Goal: Communication & Community: Answer question/provide support

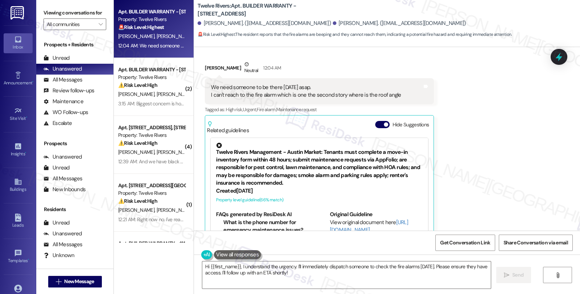
scroll to position [811, 0]
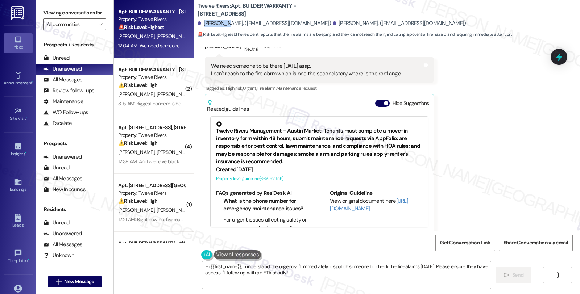
drag, startPoint x: 199, startPoint y: 23, endPoint x: 219, endPoint y: 24, distance: 20.4
click at [219, 24] on div "[PERSON_NAME]. ([EMAIL_ADDRESS][DOMAIN_NAME])" at bounding box center [264, 24] width 133 height 8
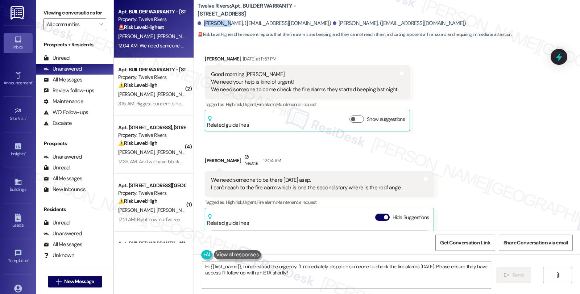
scroll to position [690, 0]
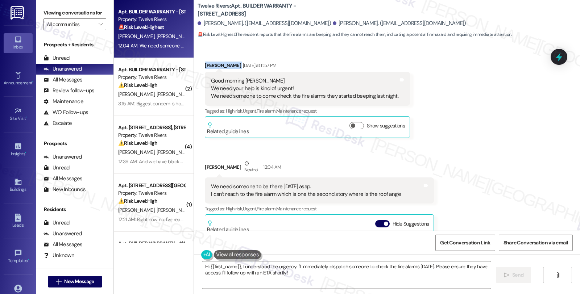
drag, startPoint x: 199, startPoint y: 58, endPoint x: 222, endPoint y: 59, distance: 23.2
click at [222, 59] on div "Received via SMS [PERSON_NAME] [DATE] at 11:57 PM Good morning [PERSON_NAME] We…" at bounding box center [307, 99] width 216 height 87
copy div "[PERSON_NAME]"
click at [238, 267] on textarea "Hi {{first_name}}, I understand the urgency. I'll immediately dispatch someone …" at bounding box center [346, 275] width 289 height 27
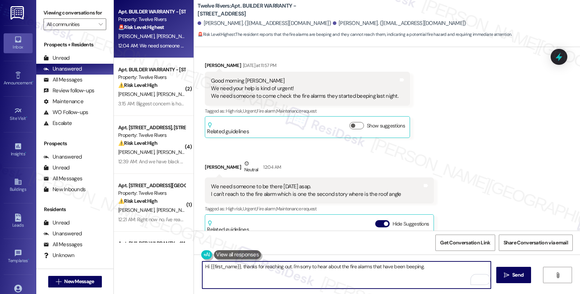
click at [420, 268] on textarea "Hi {{first_name}}, thanks for reaching out. I'm sorry to hear about the fire al…" at bounding box center [346, 275] width 289 height 27
click at [434, 270] on textarea "Hi {{first_name}}, thanks for reaching out. I'm sorry to hear about the fire al…" at bounding box center [346, 275] width 289 height 27
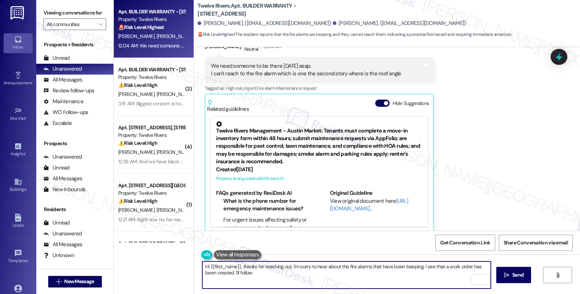
click at [217, 273] on textarea "Hi {{first_name}}, thanks for reaching out. I'm sorry to hear about the fire al…" at bounding box center [346, 275] width 289 height 27
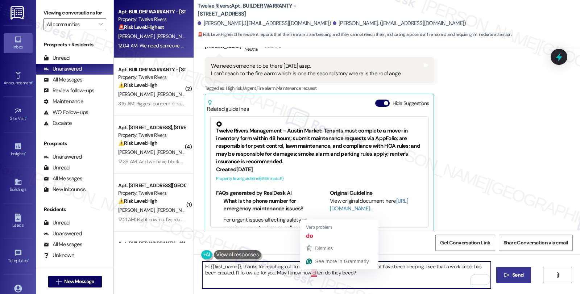
type textarea "Hi {{first_name}}, thanks for reaching out. I'm sorry to hear about the fire al…"
click at [515, 277] on span "Send" at bounding box center [517, 276] width 11 height 8
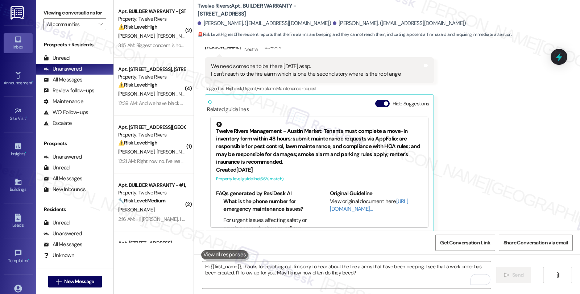
scroll to position [0, 0]
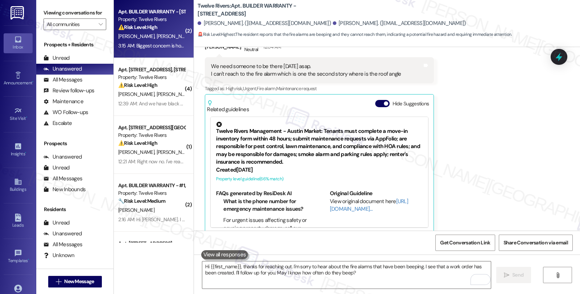
click at [157, 35] on span "[PERSON_NAME]" at bounding box center [176, 36] width 38 height 7
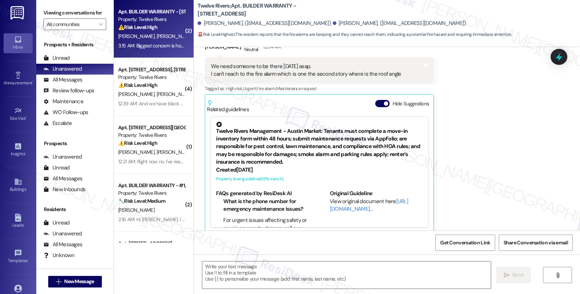
type textarea "Fetching suggested responses. Please feel free to read through the conversation…"
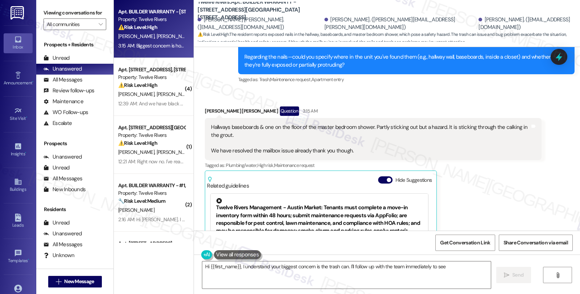
scroll to position [1304, 0]
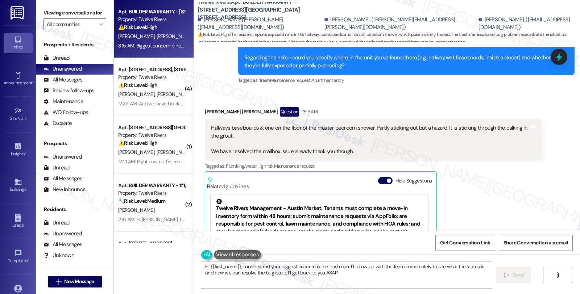
type textarea "Hi {{first_name}}, I understand your biggest concern is the trash can. I'll fol…"
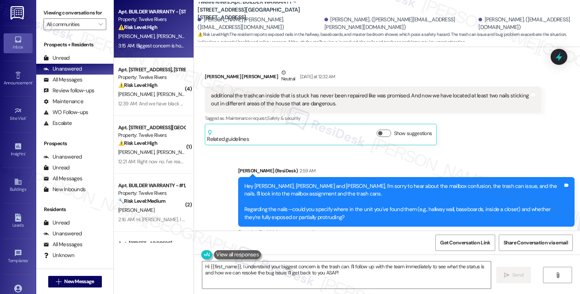
scroll to position [1143, 0]
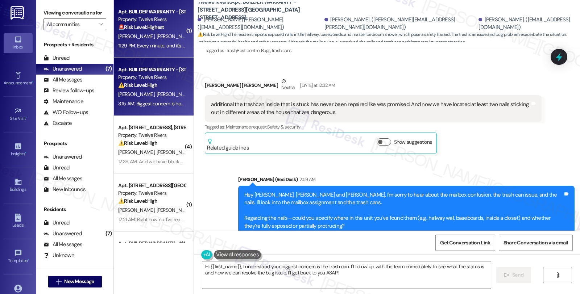
click at [150, 36] on div "S. [PERSON_NAME]" at bounding box center [151, 36] width 69 height 9
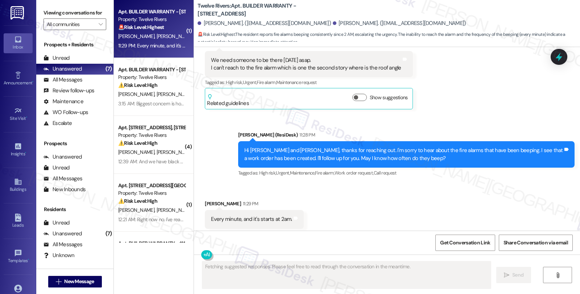
scroll to position [824, 0]
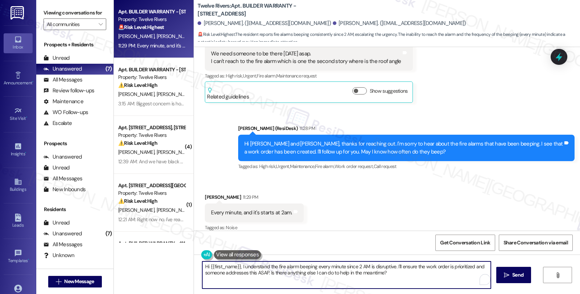
drag, startPoint x: 238, startPoint y: 267, endPoint x: 183, endPoint y: 262, distance: 54.3
click at [183, 262] on div "Apt. BUILDER WARRANTY - [STREET_ADDRESS] Property: Twelve Rivers 🚨 Risk Level: …" at bounding box center [347, 147] width 466 height 294
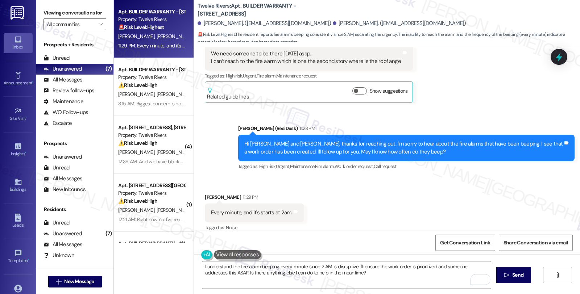
click at [330, 204] on div "Received via SMS [PERSON_NAME] 11:29 PM Every minute, and it's starts at 2am. T…" at bounding box center [387, 207] width 386 height 61
drag, startPoint x: 204, startPoint y: 205, endPoint x: 288, endPoint y: 208, distance: 84.2
click at [288, 208] on div "Every minute, and it's starts at 2am. Tags and notes" at bounding box center [254, 213] width 99 height 18
copy div "Every minute, and it's starts at 2am. Tags and notes"
click at [509, 201] on div "Received via SMS [PERSON_NAME] 11:29 PM Every minute, and it's starts at 2am. T…" at bounding box center [387, 207] width 386 height 61
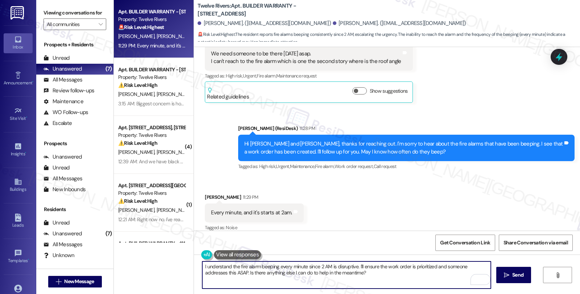
drag, startPoint x: 355, startPoint y: 266, endPoint x: 367, endPoint y: 274, distance: 14.7
click at [367, 274] on textarea "I understand the fire alarm beeping every minute since 2 AM is disruptive. I'll…" at bounding box center [346, 275] width 289 height 27
click at [440, 265] on textarea "I understand the fire alarm beeping every minute since 2 AM is disruptive. We'r…" at bounding box center [346, 275] width 289 height 27
click at [260, 271] on textarea "I understand the fire alarm beeping every minute since 2 AM is disruptive. We'r…" at bounding box center [346, 275] width 289 height 27
type textarea "I understand the fire alarm beeping every minute since 2 AM is disruptive. We'r…"
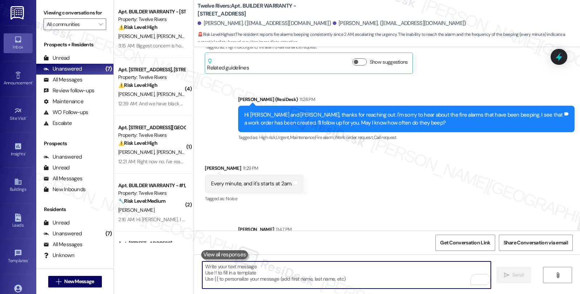
scroll to position [882, 0]
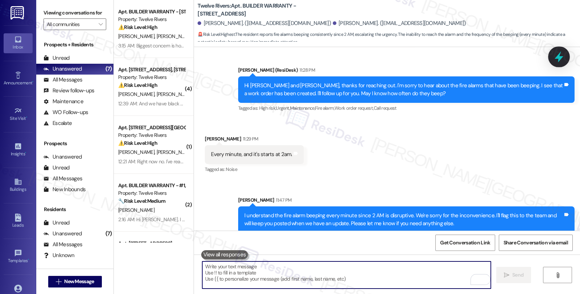
click at [553, 52] on icon at bounding box center [559, 57] width 12 height 12
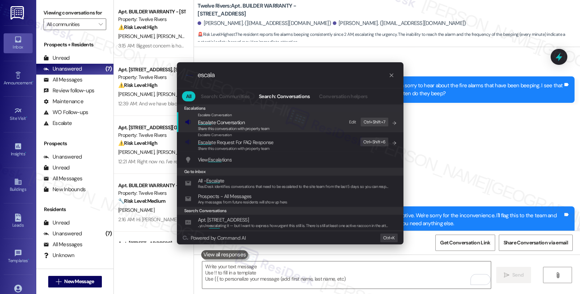
type input "escala"
click at [233, 123] on span "Escala te Conversation" at bounding box center [221, 122] width 47 height 7
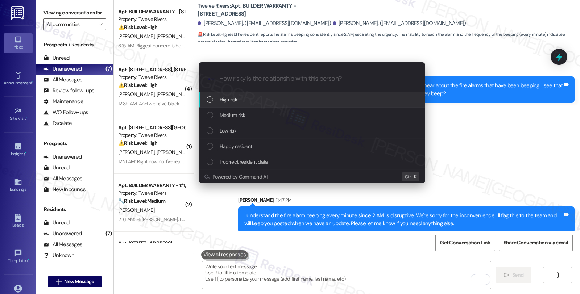
click at [220, 100] on span "High risk" at bounding box center [229, 100] width 18 height 8
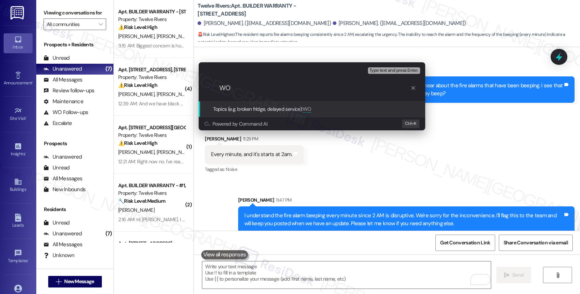
paste input "#14948-1"
type input "WO #14948-1 (fire alarm keeps beeping)"
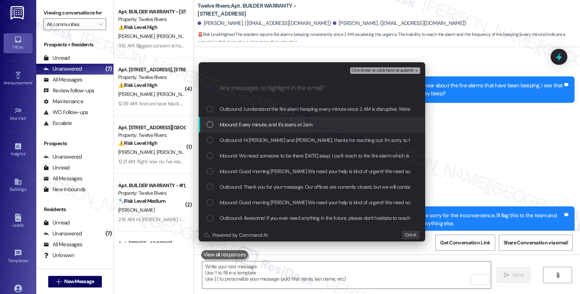
click at [292, 123] on span "Inbound: Every minute, and it's starts at 2am." at bounding box center [267, 125] width 94 height 8
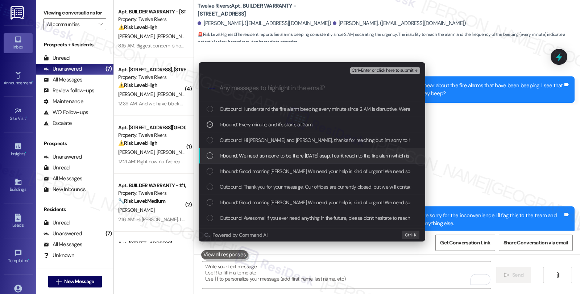
click at [280, 154] on span "Inbound: We need someone to be there [DATE] asap. I can't reach to the fire ala…" at bounding box center [362, 156] width 285 height 8
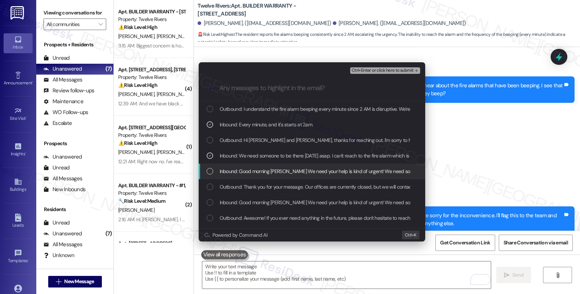
click at [280, 168] on span "Inbound: Good morning [PERSON_NAME] We need your help is kind of urgent! We nee…" at bounding box center [388, 172] width 336 height 8
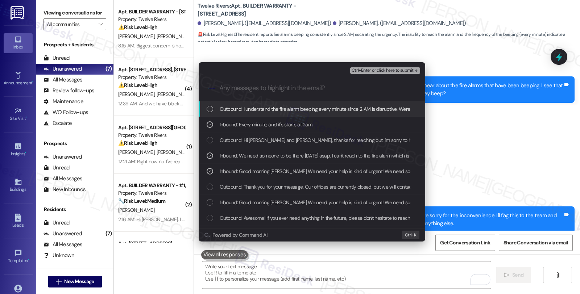
click at [379, 70] on span "Ctrl+Enter or click here to submit" at bounding box center [383, 70] width 62 height 5
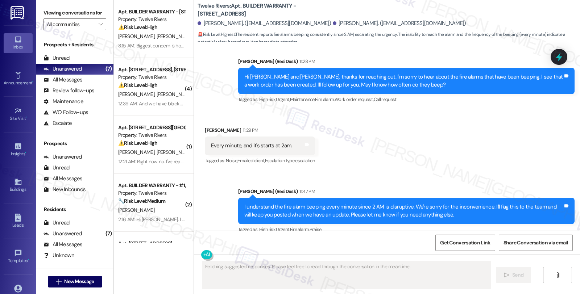
scroll to position [892, 0]
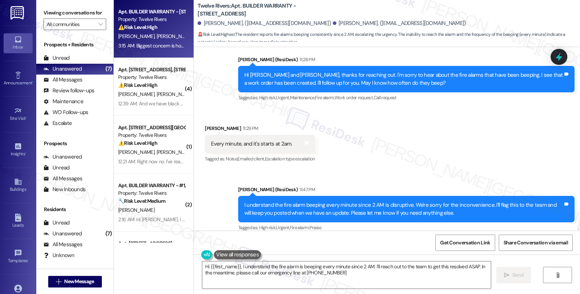
type textarea "Hi {{first_name}}, I understand the fire alarm is beeping every minute since 2 …"
click at [167, 29] on div "⚠️ Risk Level: High The resident reports exposed nails in the hallway, baseboar…" at bounding box center [151, 28] width 67 height 8
type textarea "Fetching suggested responses. Please feel free to read through the conversation…"
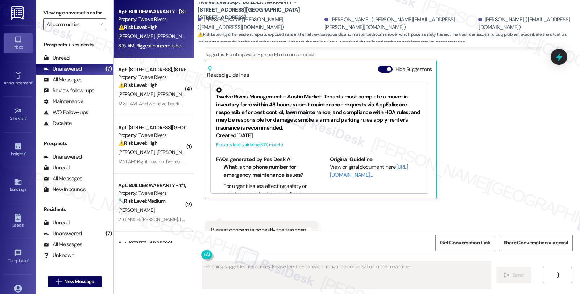
scroll to position [1426, 0]
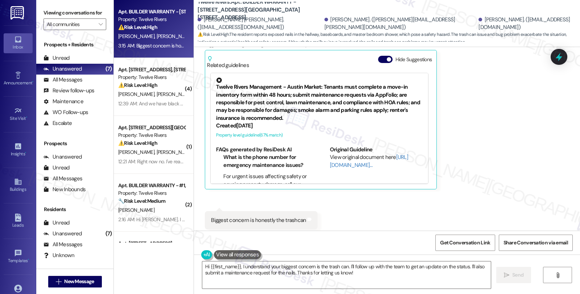
click at [486, 150] on div "Connor T. Mcdonald Question 3:15 AM Hallways baseboards & one on the floor of t…" at bounding box center [373, 87] width 337 height 203
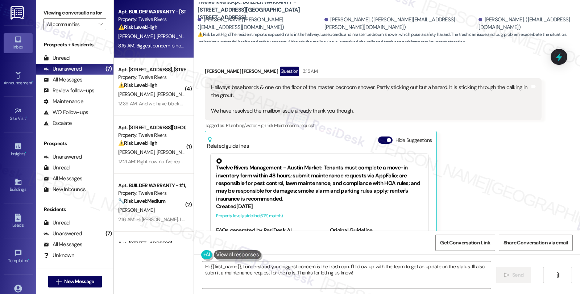
scroll to position [1304, 0]
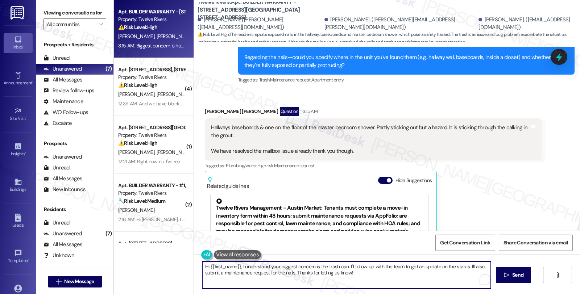
drag, startPoint x: 203, startPoint y: 267, endPoint x: 318, endPoint y: 276, distance: 115.3
click at [318, 276] on textarea "Hi {{first_name}}, I understand your biggest concern is the trash can. I'll fol…" at bounding box center [346, 275] width 289 height 27
click at [259, 272] on textarea "Hi {{first_name}}, I understand your biggest concern is the trash can. I'll fol…" at bounding box center [346, 275] width 289 height 27
click at [202, 268] on textarea "Hi {{first_name}}, I understand your biggest concern is the trash can. I'll fol…" at bounding box center [346, 275] width 289 height 27
click at [305, 268] on textarea "I'm glad that the mailbox issue has been resolved. Hi {{first_name}}, I underst…" at bounding box center [346, 275] width 289 height 27
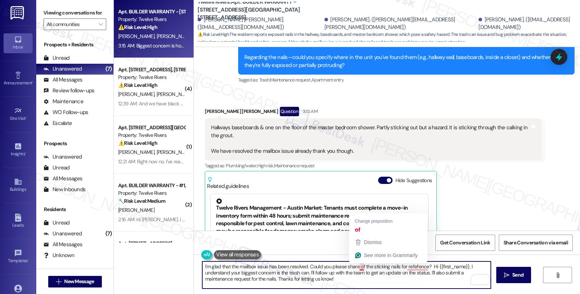
click at [354, 266] on textarea "I'm glad that the mailbox issue has been resolved. Could you please share of th…" at bounding box center [346, 275] width 289 height 27
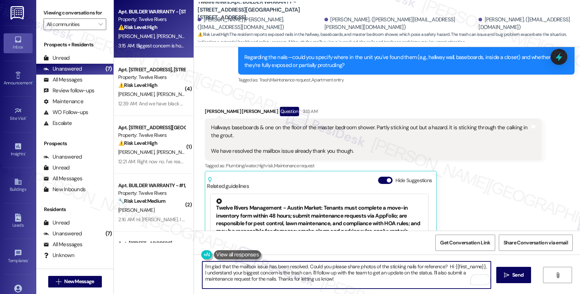
click at [443, 267] on textarea "I'm glad that the mailbox issue has been resolved. Could you please share photo…" at bounding box center [346, 275] width 289 height 27
click at [405, 282] on textarea "I'm glad that the mailbox issue has been resolved. Could you please share photo…" at bounding box center [346, 275] width 289 height 27
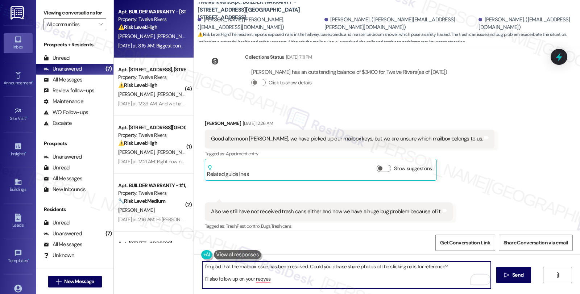
scroll to position [982, 0]
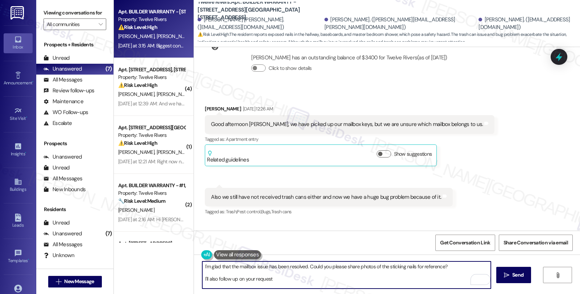
click at [287, 277] on textarea "I'm glad that the mailbox issue has been resolved. Could you please share photo…" at bounding box center [346, 275] width 289 height 27
click at [287, 278] on textarea "I'm glad that the mailbox issue has been resolved. Could you please share photo…" at bounding box center [346, 275] width 289 height 27
type textarea "I'm glad that the mailbox issue has been resolved. Could you please share photo…"
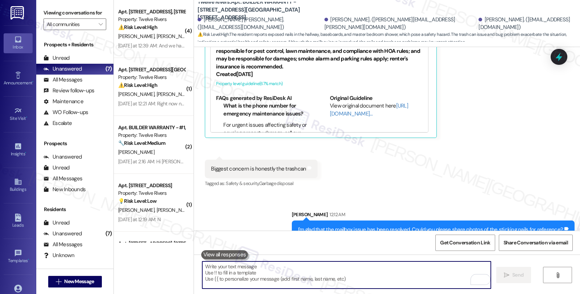
scroll to position [1492, 0]
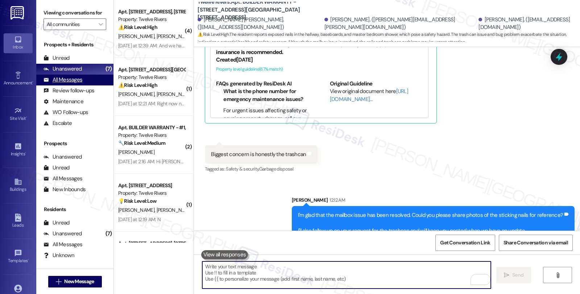
click at [73, 84] on div "All Messages" at bounding box center [63, 80] width 39 height 8
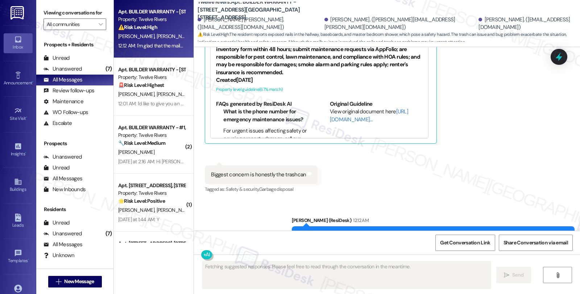
scroll to position [1502, 0]
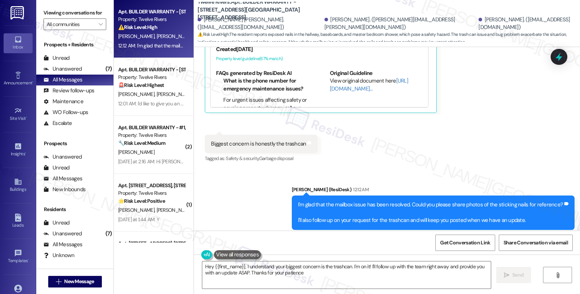
type textarea "Hey {{first_name}}, I understand your biggest concern is the trashcan. I'm on i…"
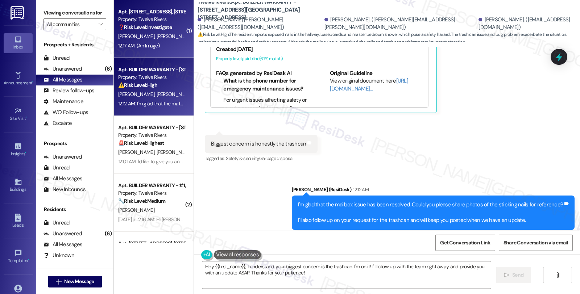
click at [170, 31] on div "Apt. 1815 Golden Pheasant Drive, 1815 Golden Pheasant Drive Property: Twelve Ri…" at bounding box center [151, 19] width 69 height 25
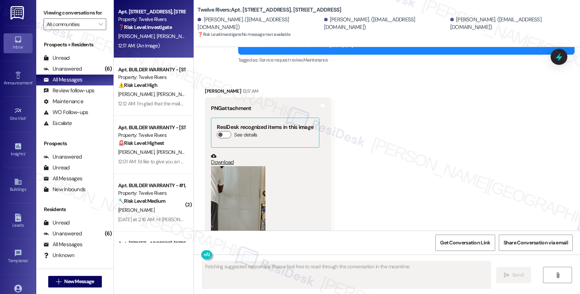
scroll to position [474, 0]
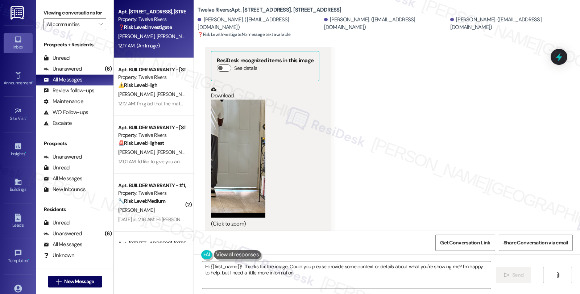
type textarea "Hi {{first_name}}! Thanks for the image. Could you please provide some context …"
click at [239, 150] on button "Zoom image" at bounding box center [238, 159] width 54 height 118
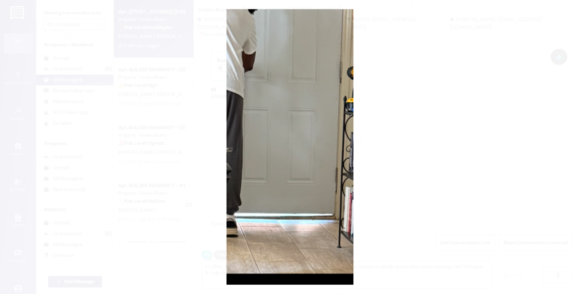
click at [422, 157] on button "Unzoom image" at bounding box center [290, 147] width 580 height 294
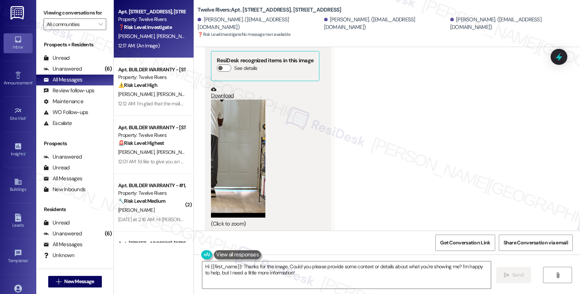
click at [247, 147] on button "Zoom image" at bounding box center [238, 159] width 54 height 118
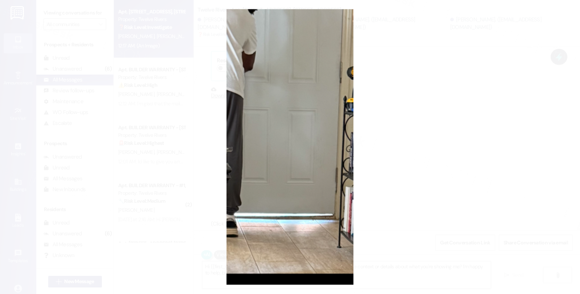
click at [394, 150] on button "Unzoom image" at bounding box center [290, 147] width 580 height 294
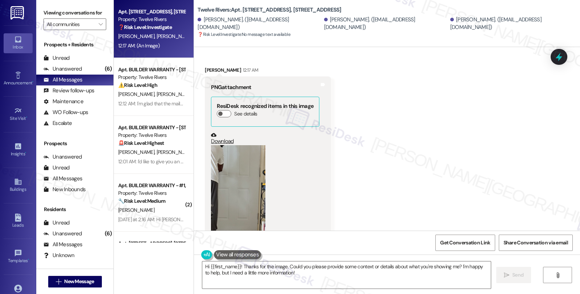
scroll to position [433, 0]
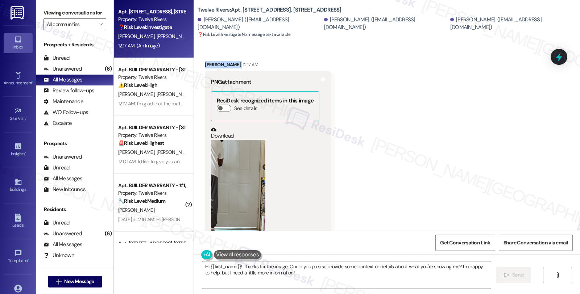
drag, startPoint x: 200, startPoint y: 56, endPoint x: 235, endPoint y: 58, distance: 34.9
click at [235, 61] on div "Jake Gautreaux 12:17 AM" at bounding box center [268, 66] width 126 height 10
copy div "Jake Gautreaux"
